Goal: Task Accomplishment & Management: Manage account settings

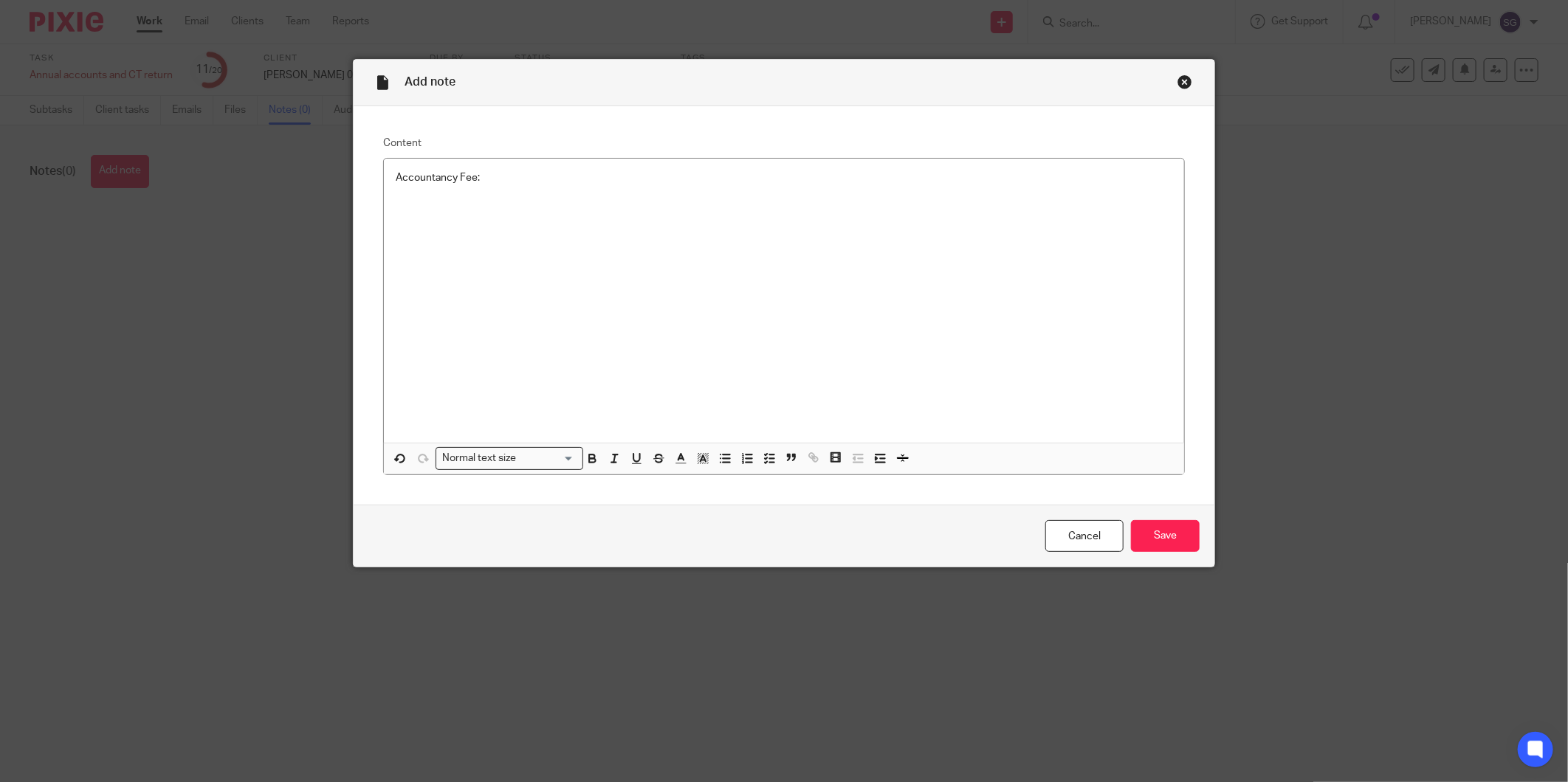
click at [727, 196] on div "Accountancy Fee:" at bounding box center [783, 301] width 800 height 284
click at [1153, 533] on input "Save" at bounding box center [1165, 536] width 69 height 32
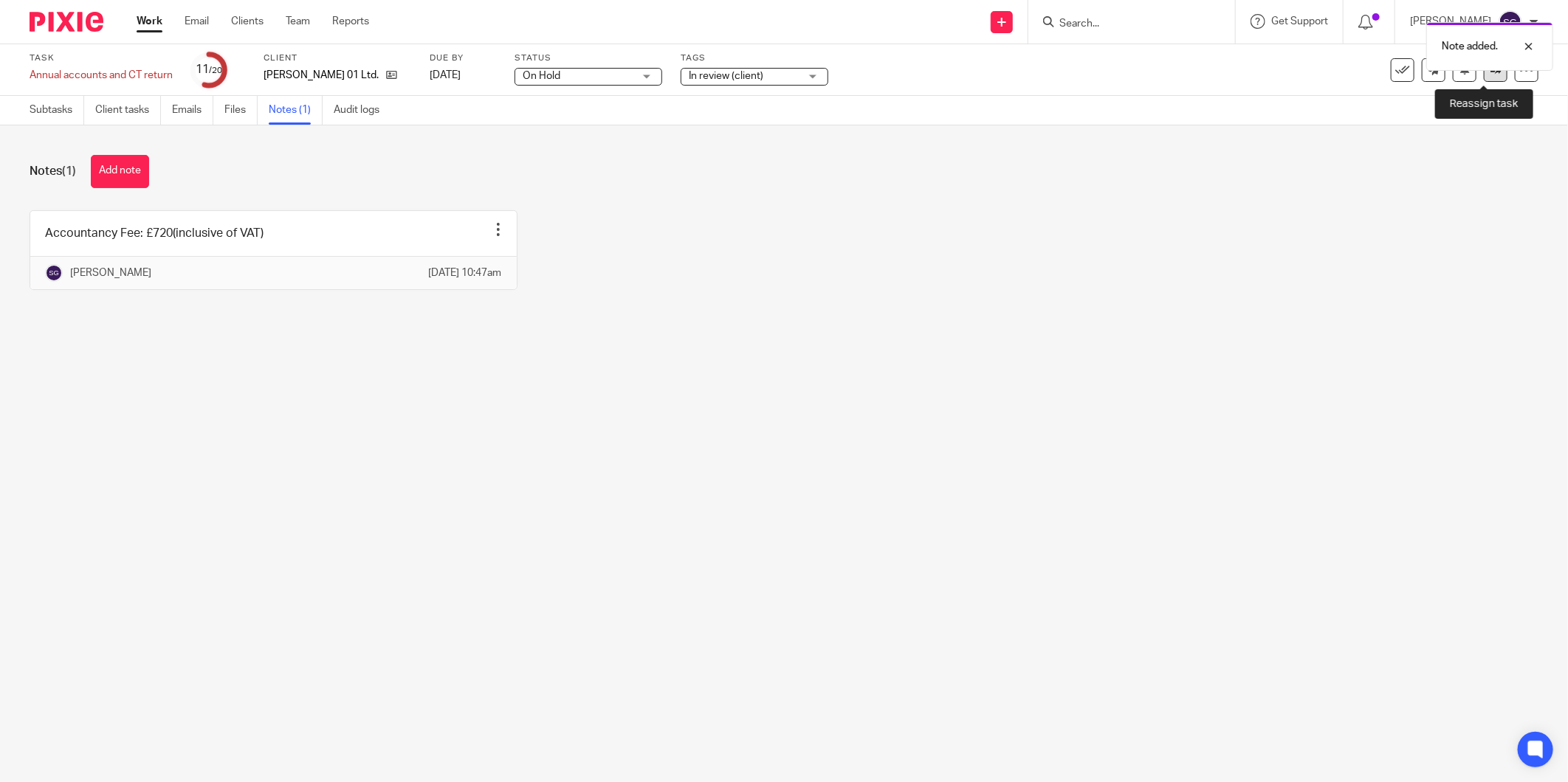
click at [1484, 79] on link at bounding box center [1495, 70] width 23 height 23
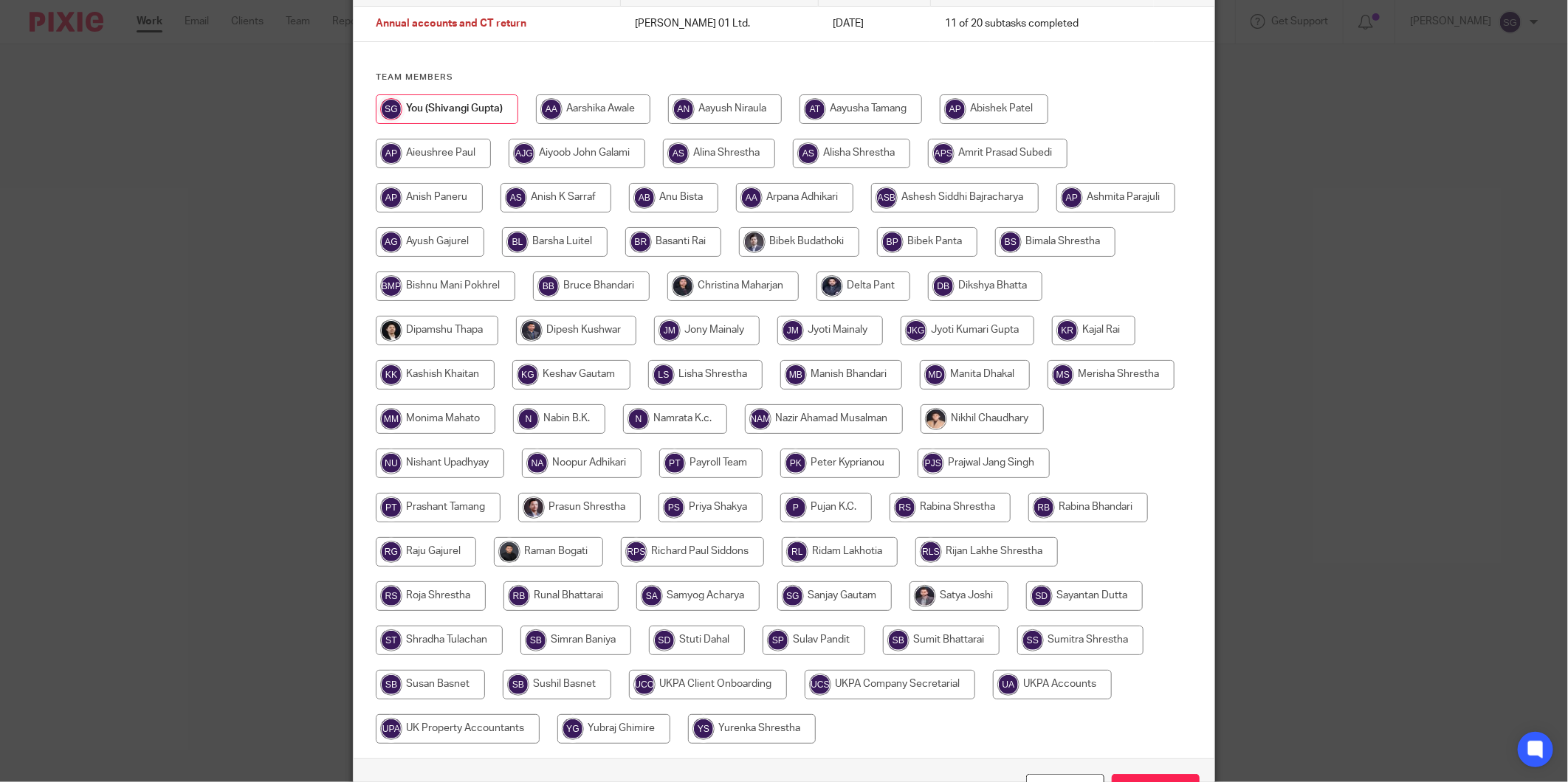
scroll to position [227, 0]
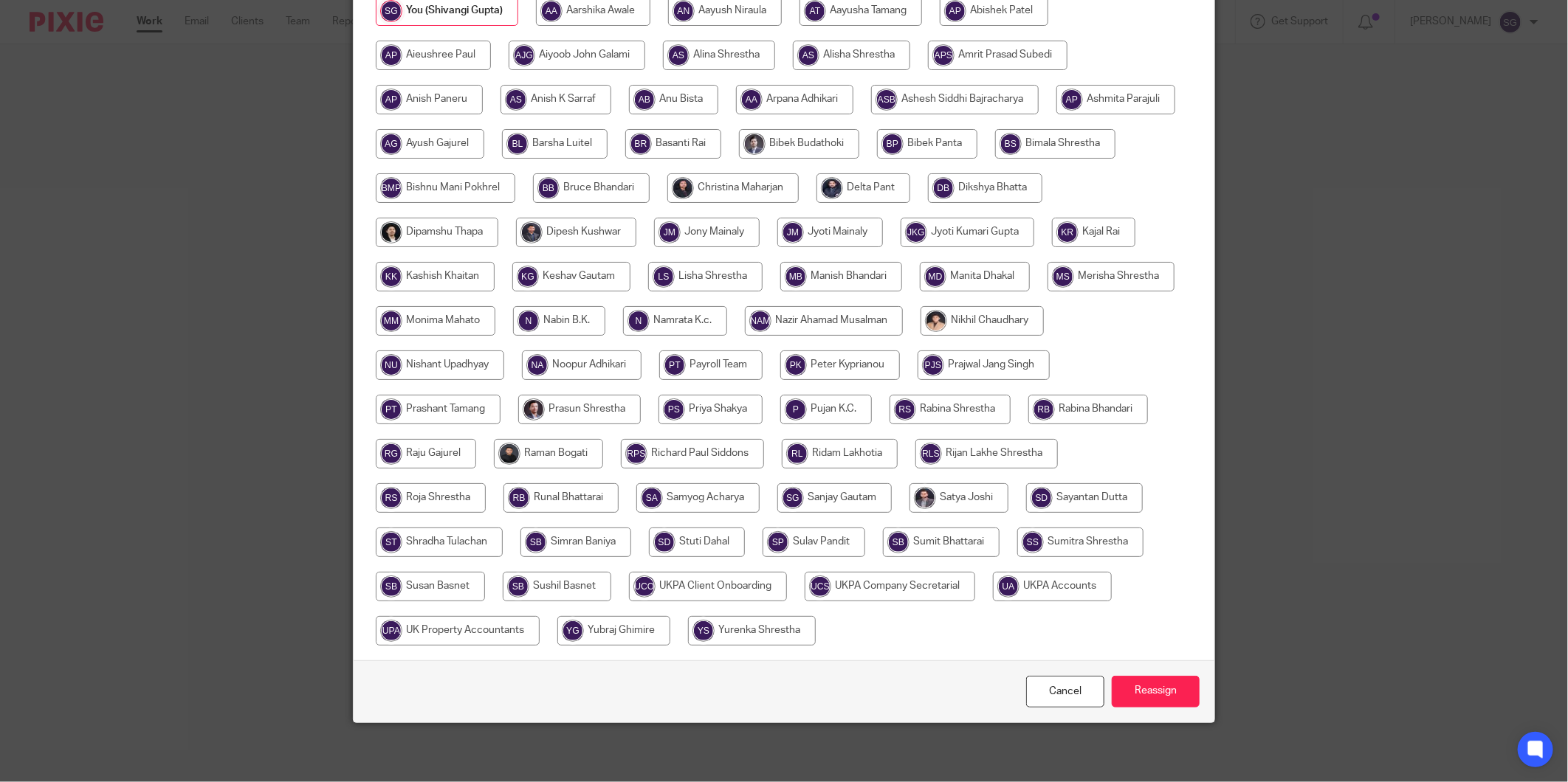
click at [993, 602] on input "radio" at bounding box center [1052, 586] width 119 height 29
radio input "true"
click at [1129, 693] on input "Reassign" at bounding box center [1155, 692] width 88 height 32
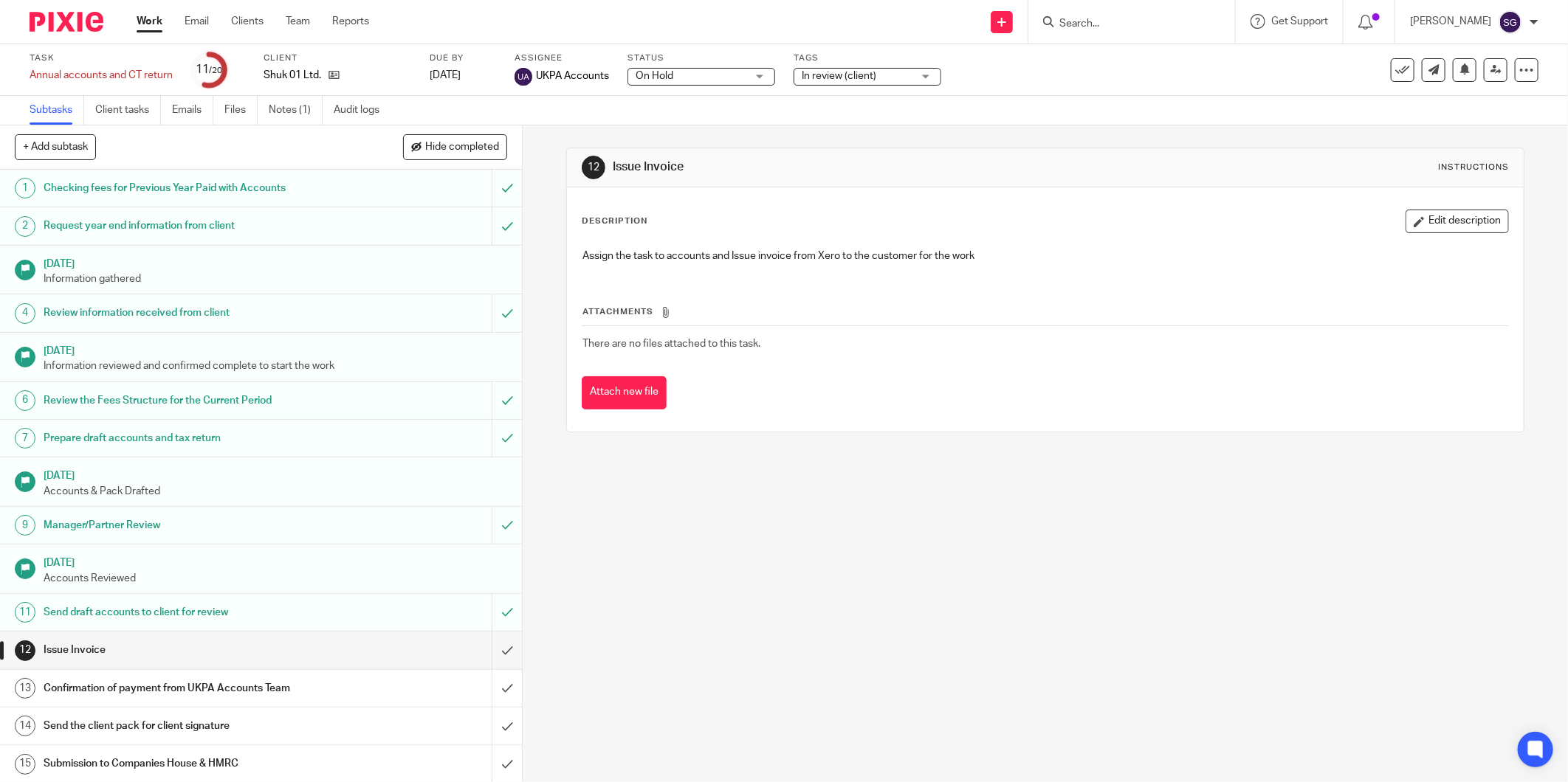
click at [1138, 28] on input "Search" at bounding box center [1123, 24] width 133 height 13
type input "[PERSON_NAME]"
click at [1129, 49] on link at bounding box center [1191, 63] width 272 height 34
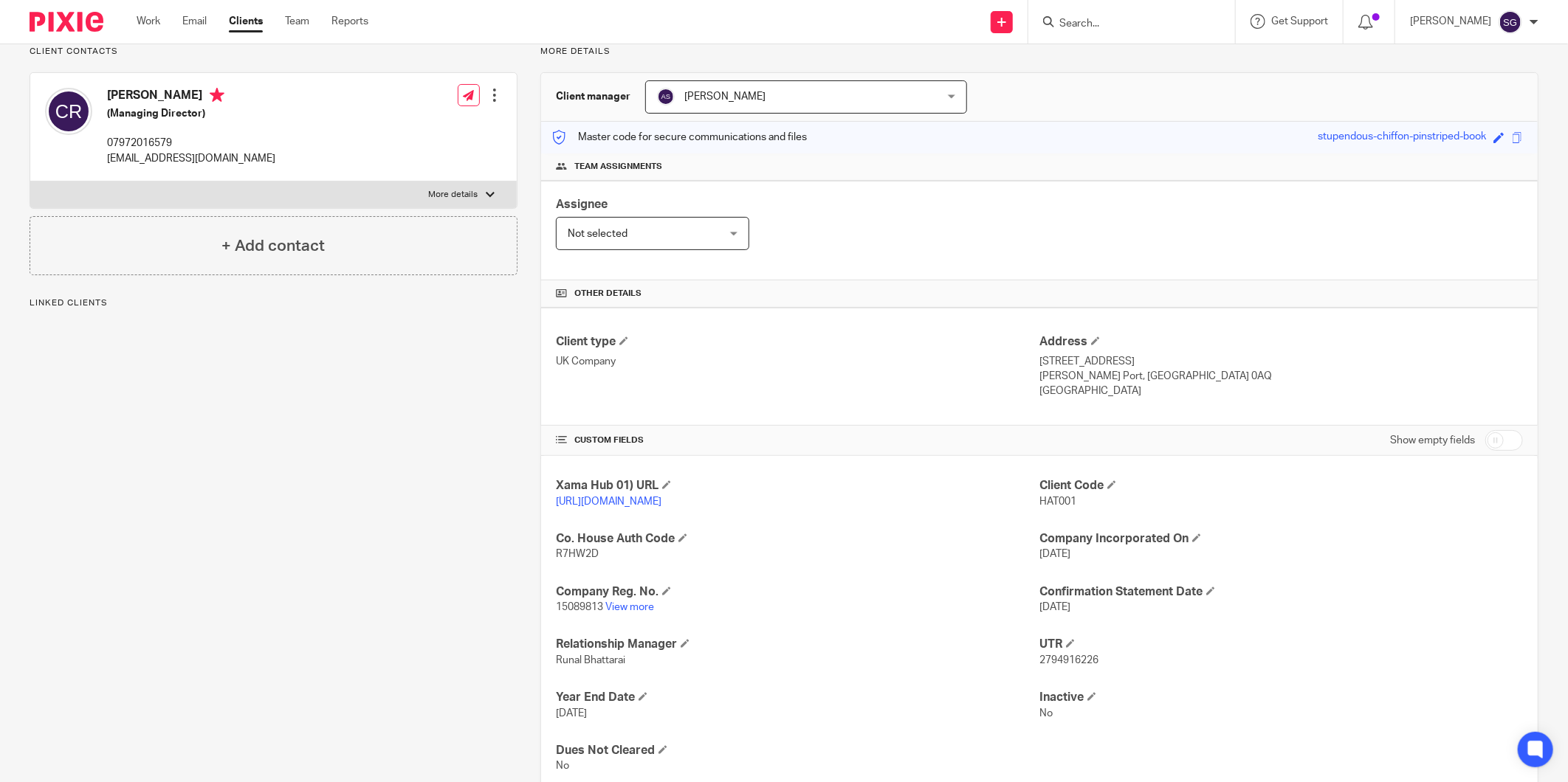
scroll to position [156, 0]
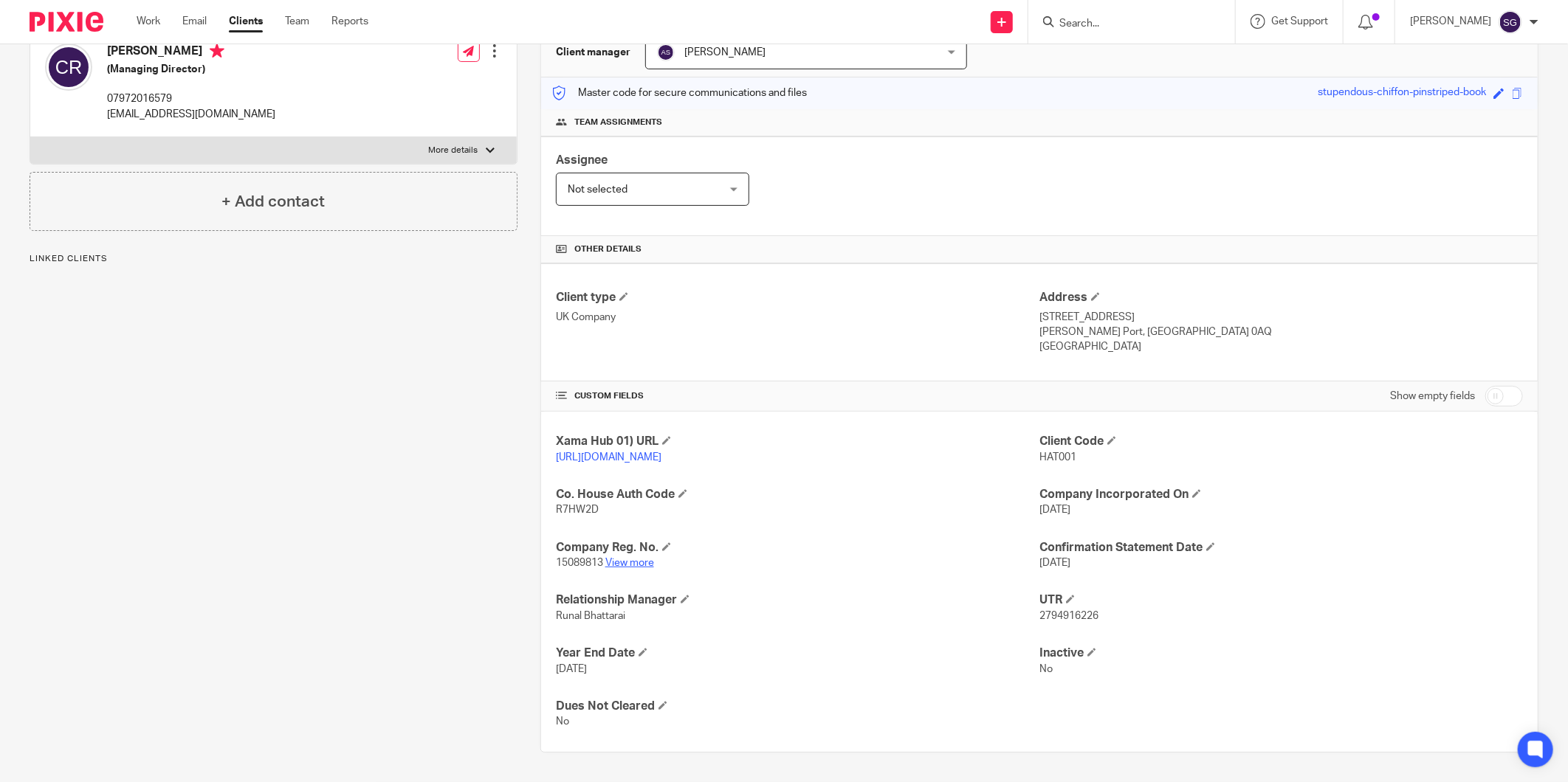
click at [628, 558] on link "View more" at bounding box center [629, 563] width 48 height 10
click at [800, 470] on div "Xama Hub 01) URL https://platform.xamatech.com/portal/crm/clients/52f2f5e0-4626…" at bounding box center [1039, 581] width 996 height 340
